Goal: Task Accomplishment & Management: Use online tool/utility

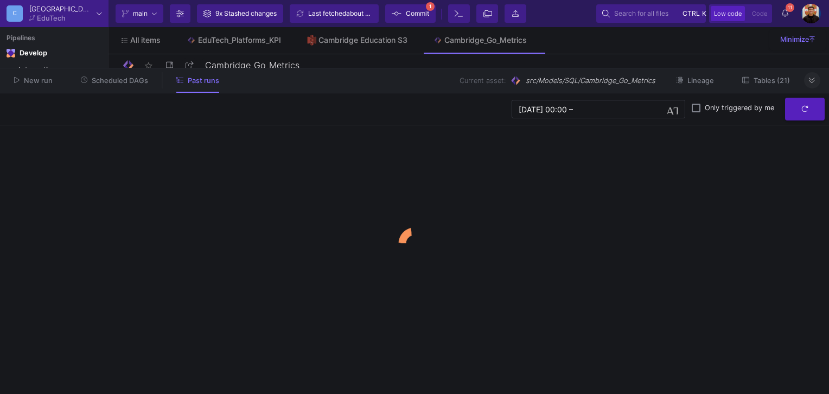
click at [817, 80] on button at bounding box center [812, 80] width 16 height 16
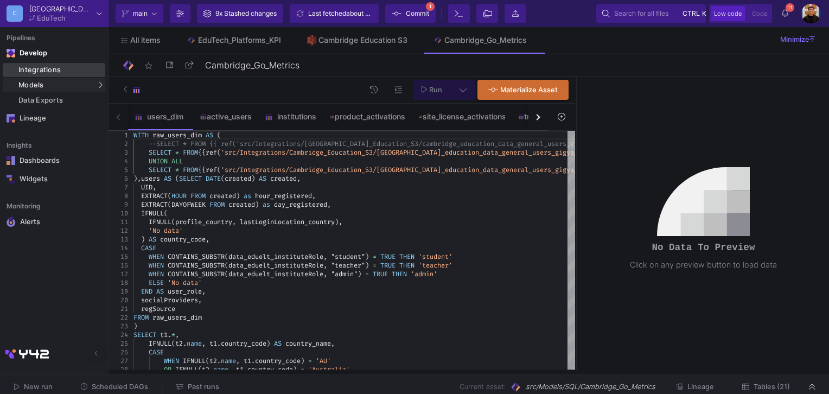
click at [43, 69] on div "Integrations" at bounding box center [60, 70] width 84 height 9
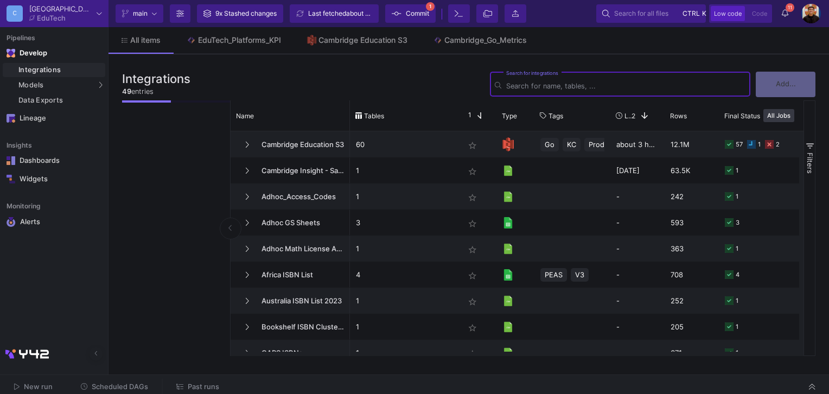
click at [199, 384] on span "Past runs" at bounding box center [203, 387] width 31 height 8
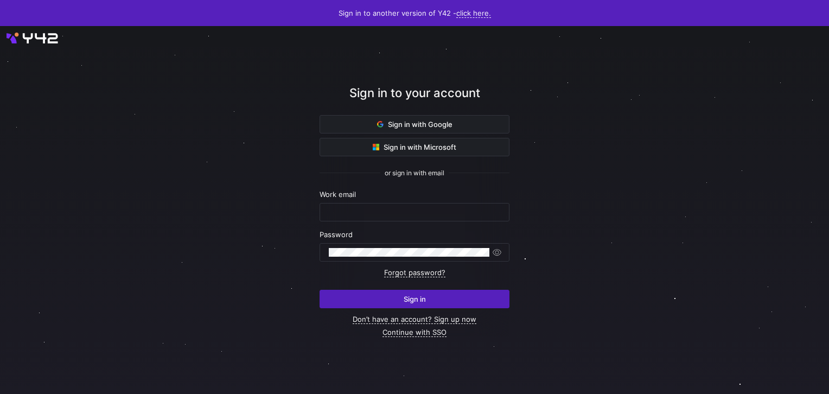
type input "airon.hiwatig@cambridge.org"
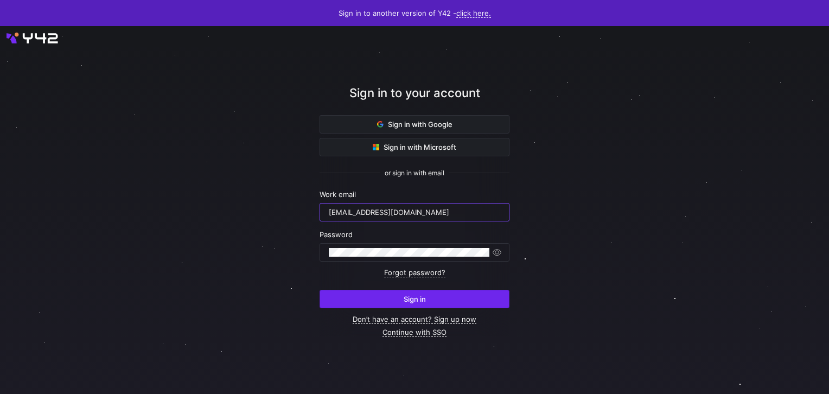
click at [405, 302] on span "Sign in" at bounding box center [415, 299] width 22 height 9
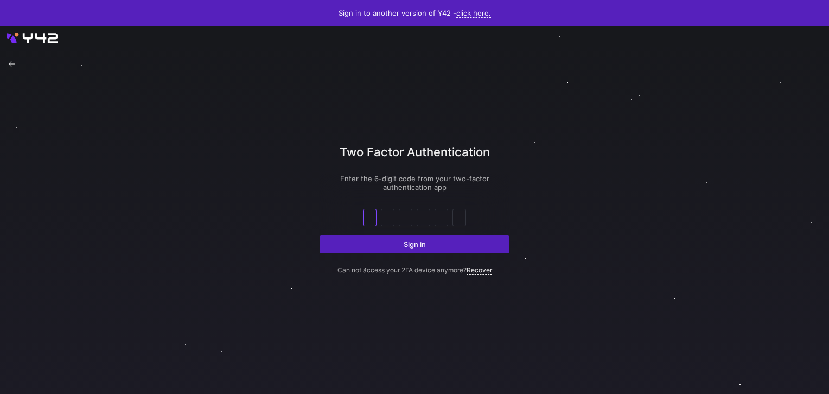
type input "8"
type input "2"
type input "8"
type input "0"
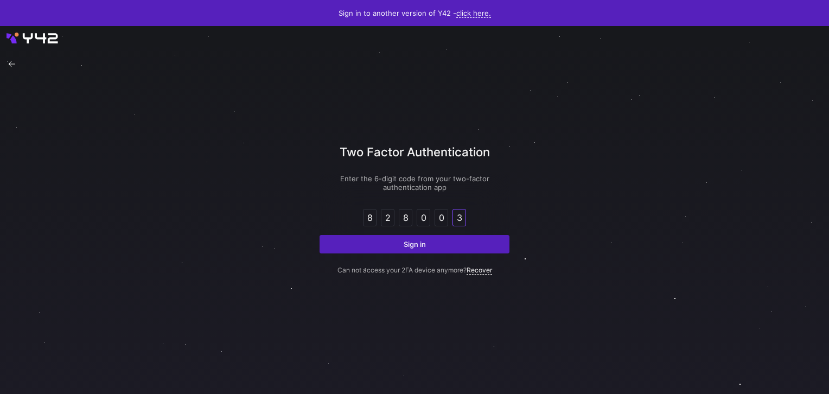
type input "3"
click at [320, 235] on button "Sign in" at bounding box center [415, 244] width 190 height 18
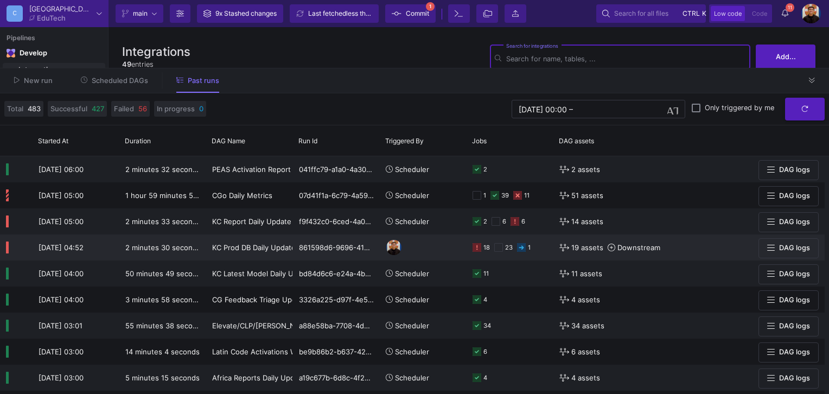
click at [712, 241] on y42-orchestration-run-buttons-cell-renderer "DAG logs" at bounding box center [757, 248] width 124 height 26
